Goal: Use online tool/utility: Utilize a website feature to perform a specific function

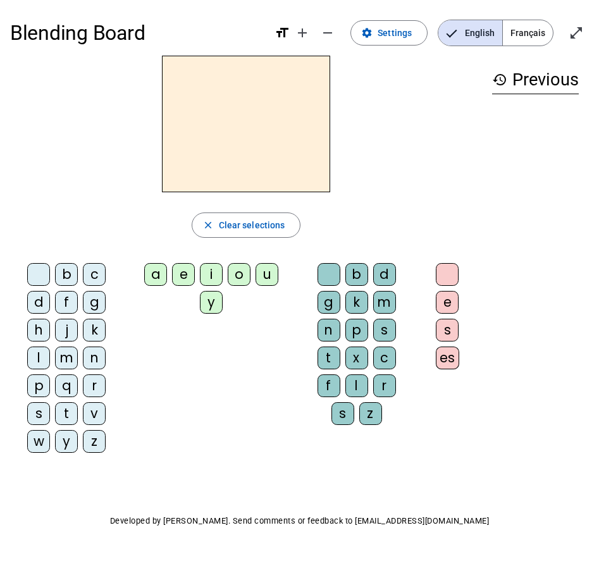
click at [529, 20] on span "Français" at bounding box center [528, 32] width 50 height 25
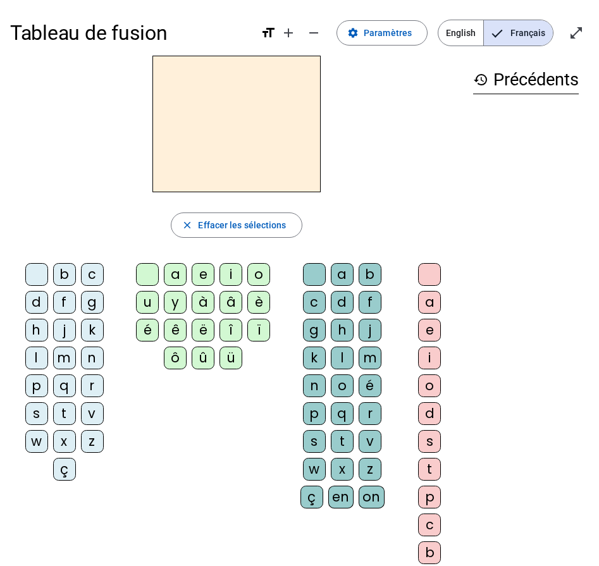
click at [430, 361] on div "i" at bounding box center [429, 358] width 23 height 23
click at [39, 359] on div "l" at bounding box center [36, 358] width 23 height 23
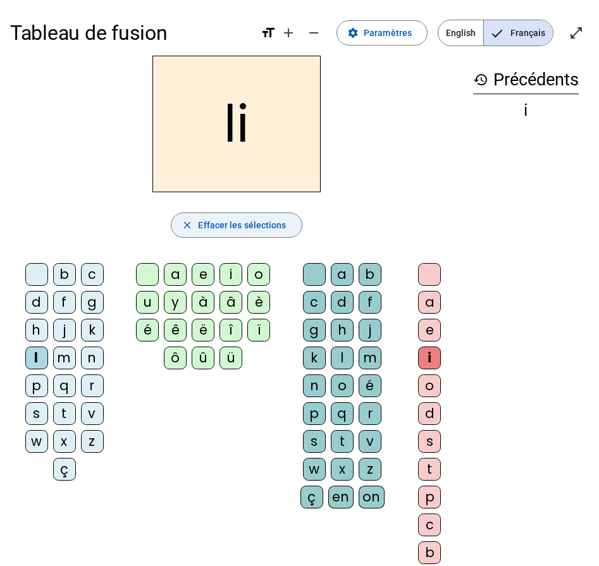
click at [189, 225] on mat-icon "close" at bounding box center [187, 224] width 11 height 11
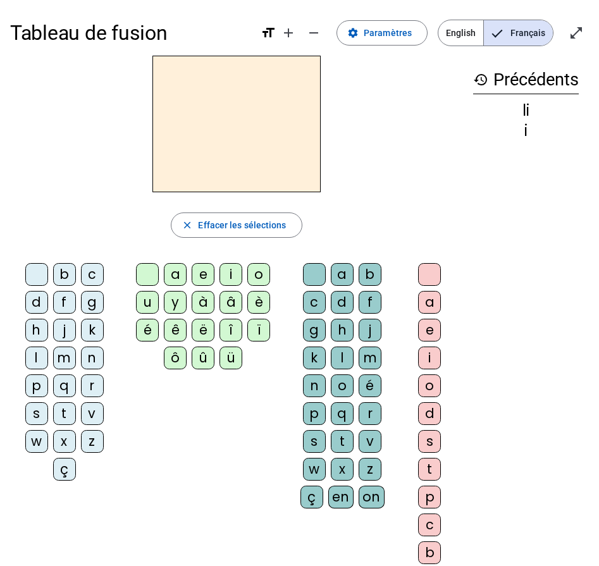
click at [231, 270] on div "i" at bounding box center [230, 274] width 23 height 23
click at [347, 356] on div "l" at bounding box center [342, 358] width 23 height 23
click at [67, 362] on div "m" at bounding box center [64, 358] width 23 height 23
click at [175, 271] on div "a" at bounding box center [175, 274] width 23 height 23
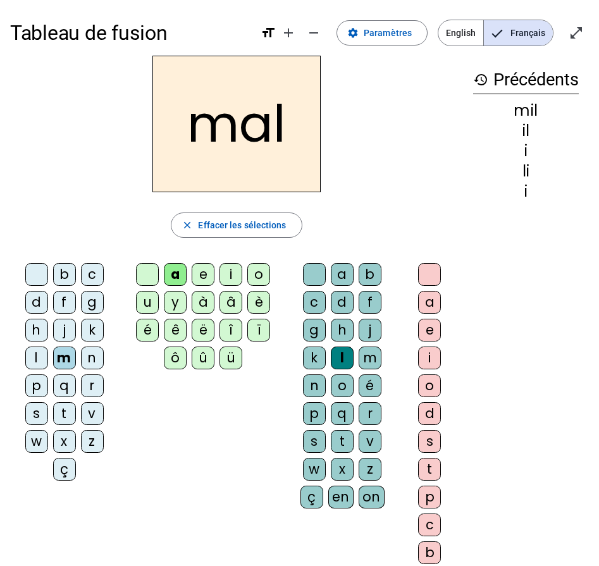
click at [431, 302] on div "a" at bounding box center [429, 302] width 23 height 23
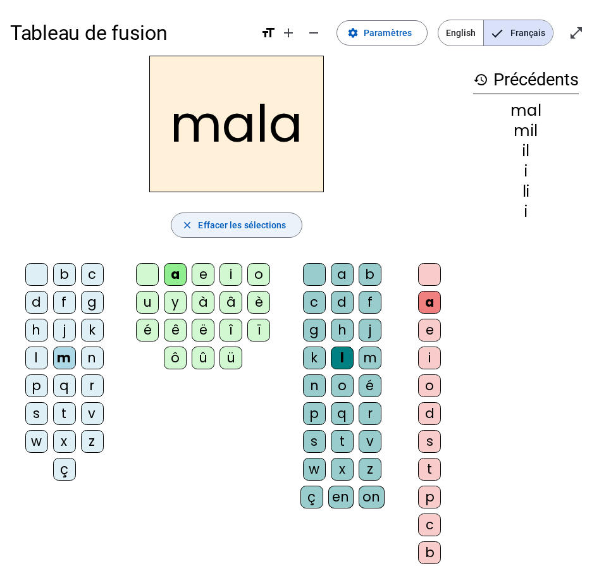
click at [246, 225] on span "Effacer les sélections" at bounding box center [242, 225] width 88 height 15
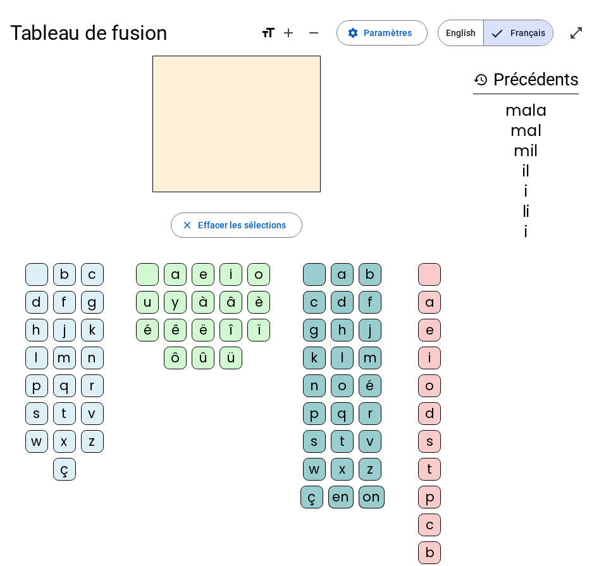
click at [173, 273] on div "a" at bounding box center [175, 274] width 23 height 23
click at [373, 359] on div "m" at bounding box center [370, 358] width 23 height 23
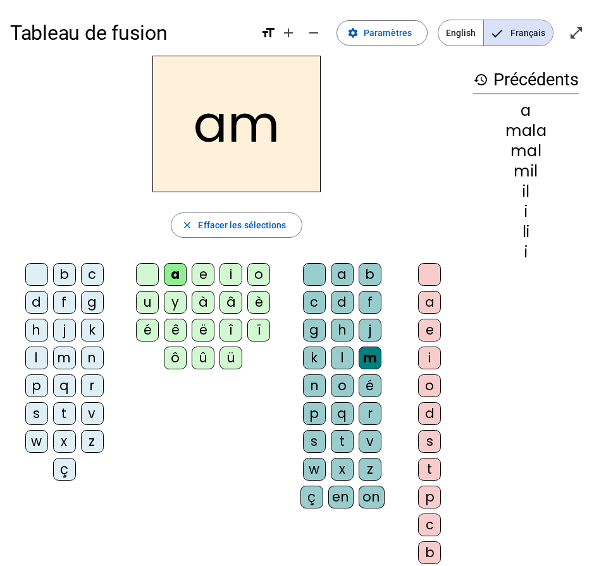
click at [434, 354] on div "i" at bounding box center [429, 358] width 23 height 23
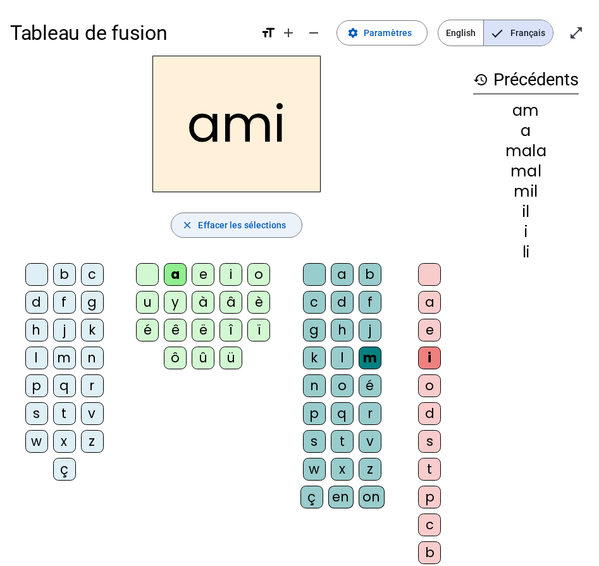
click at [252, 230] on span "Effacer les sélections" at bounding box center [242, 225] width 88 height 15
